Goal: Information Seeking & Learning: Learn about a topic

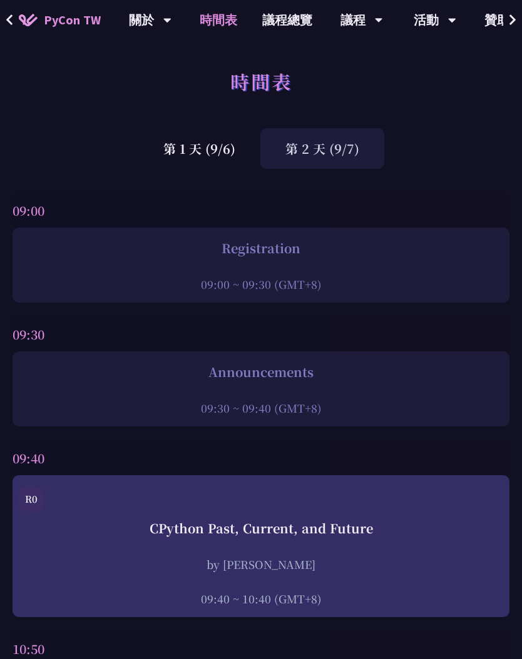
click at [318, 164] on div "第 2 天 (9/7)" at bounding box center [322, 148] width 124 height 41
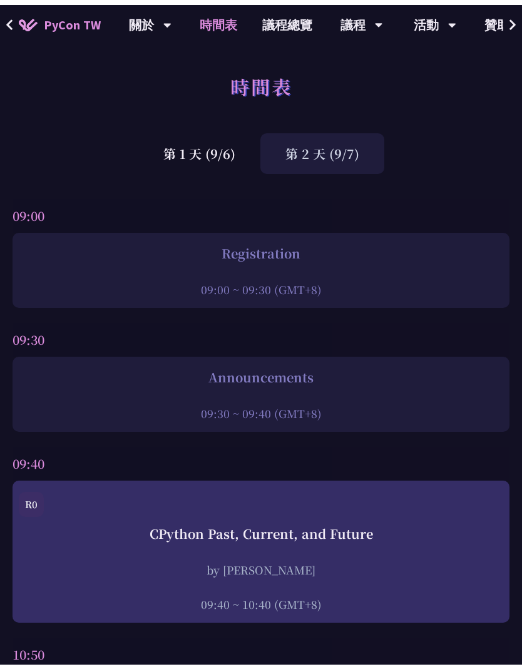
scroll to position [345, 0]
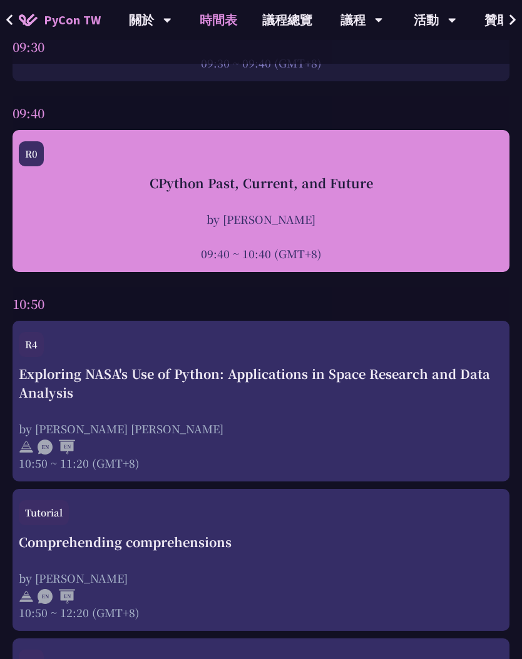
click at [314, 235] on div at bounding box center [261, 236] width 484 height 19
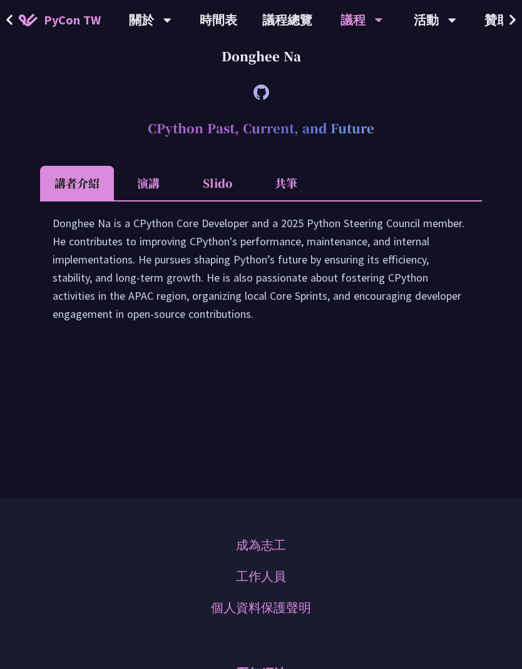
scroll to position [1978, 0]
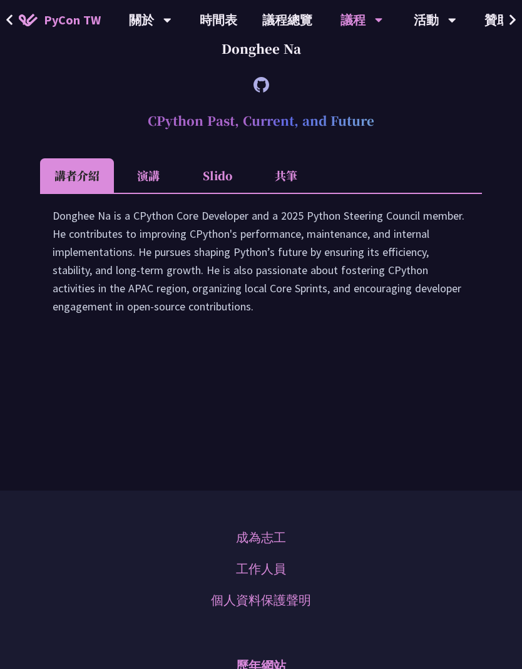
click at [225, 193] on li "Slido" at bounding box center [217, 175] width 69 height 34
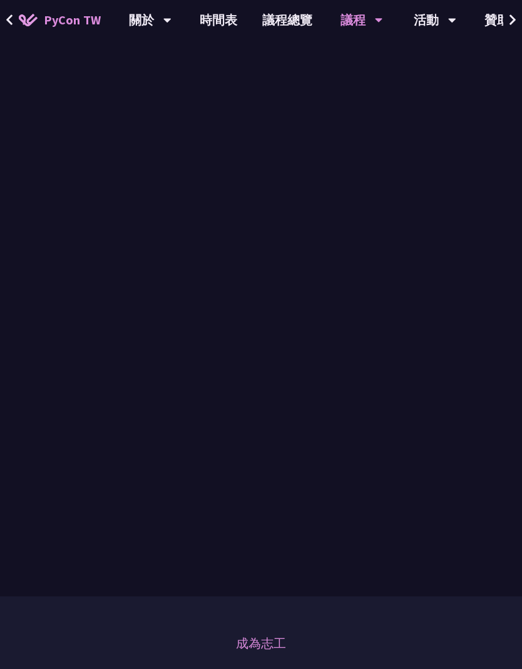
scroll to position [2275, 0]
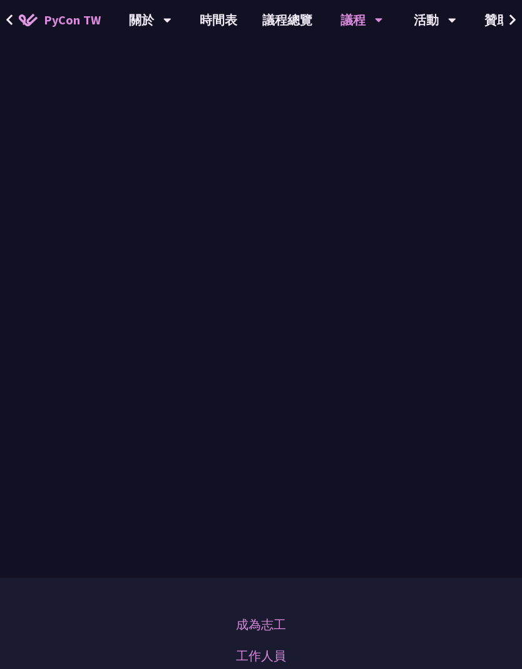
click at [9, 14] on icon at bounding box center [10, 20] width 8 height 13
click at [13, 22] on icon at bounding box center [10, 20] width 8 height 13
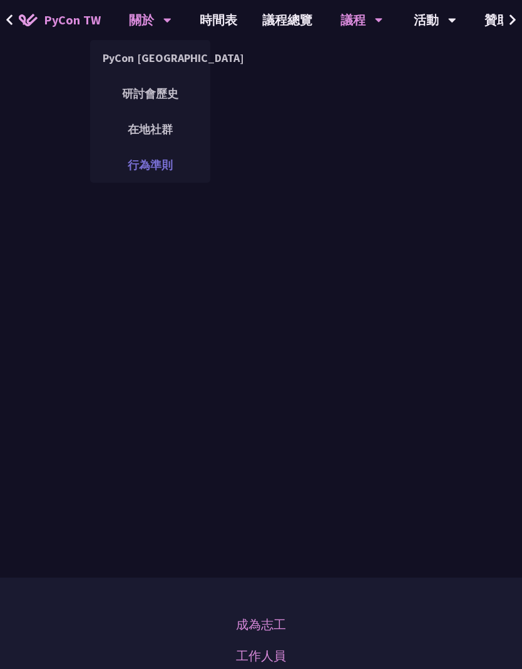
scroll to position [1264, 0]
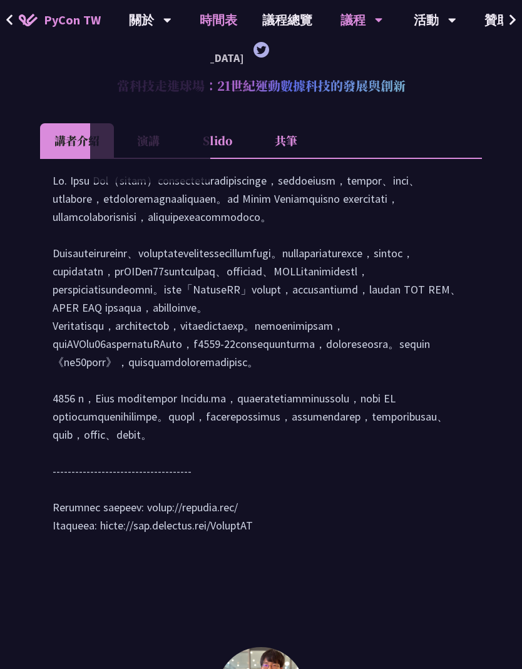
click at [227, 16] on link "時間表" at bounding box center [218, 20] width 63 height 40
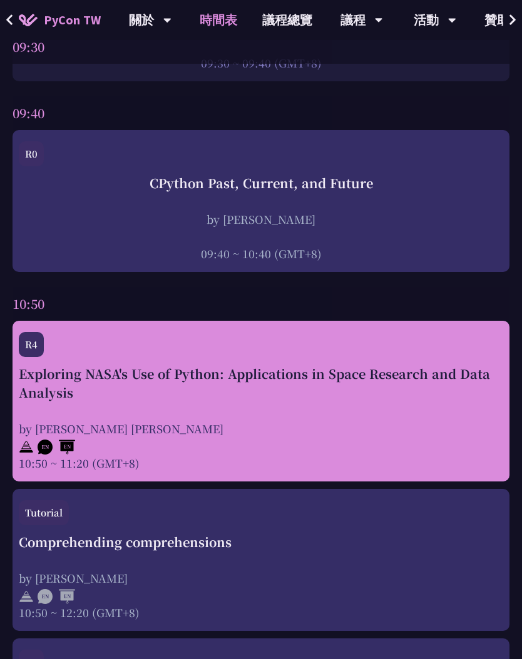
scroll to position [428, 0]
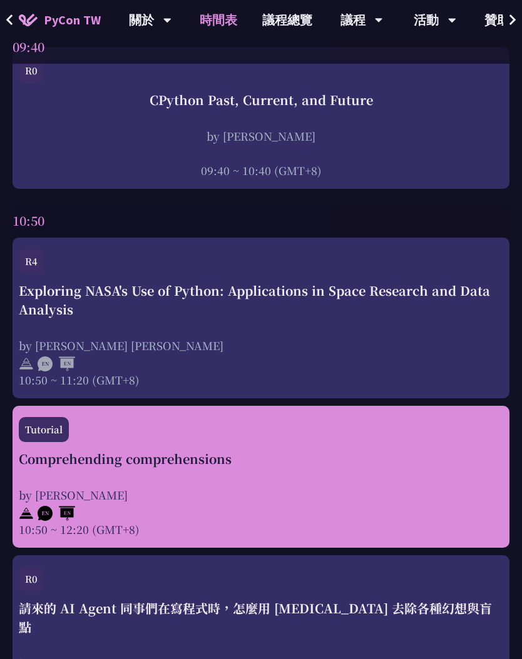
click at [390, 494] on div "by [PERSON_NAME]" at bounding box center [261, 495] width 484 height 16
